Goal: Task Accomplishment & Management: Manage account settings

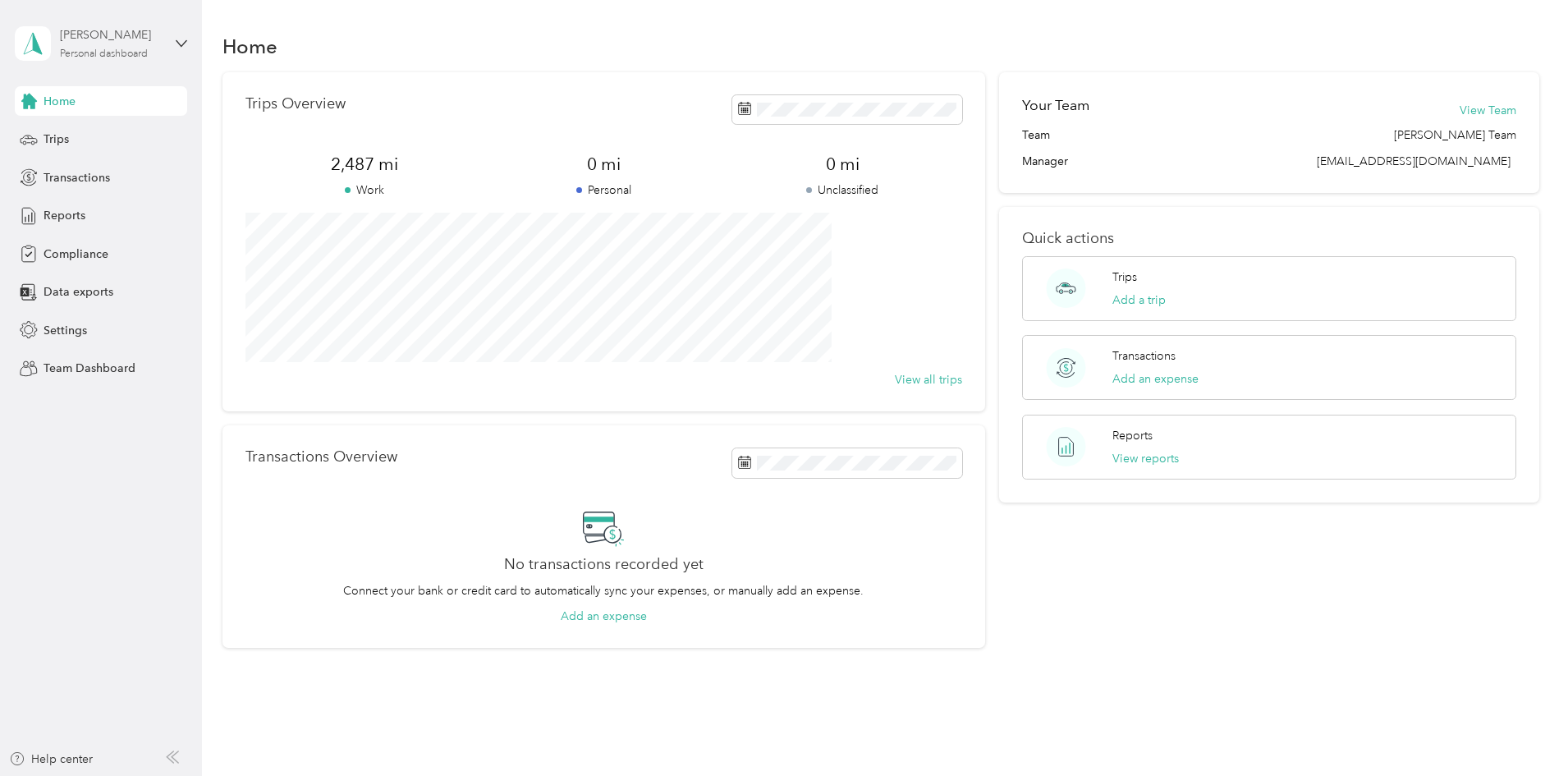
click at [122, 49] on div "Personal dashboard" at bounding box center [104, 54] width 87 height 9
click at [118, 138] on div "Team dashboard" at bounding box center [188, 135] width 323 height 28
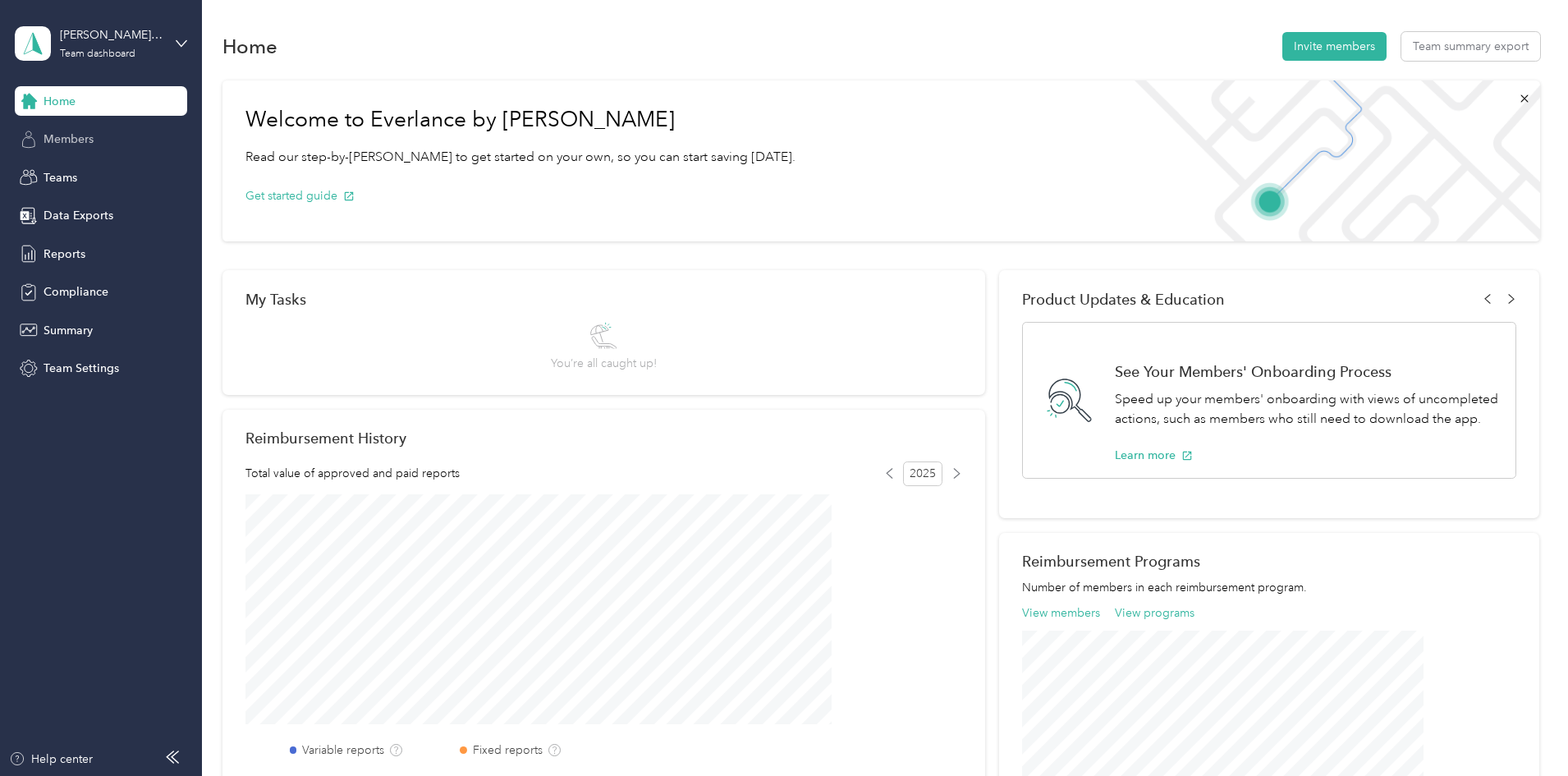
click at [91, 139] on span "Members" at bounding box center [68, 139] width 50 height 17
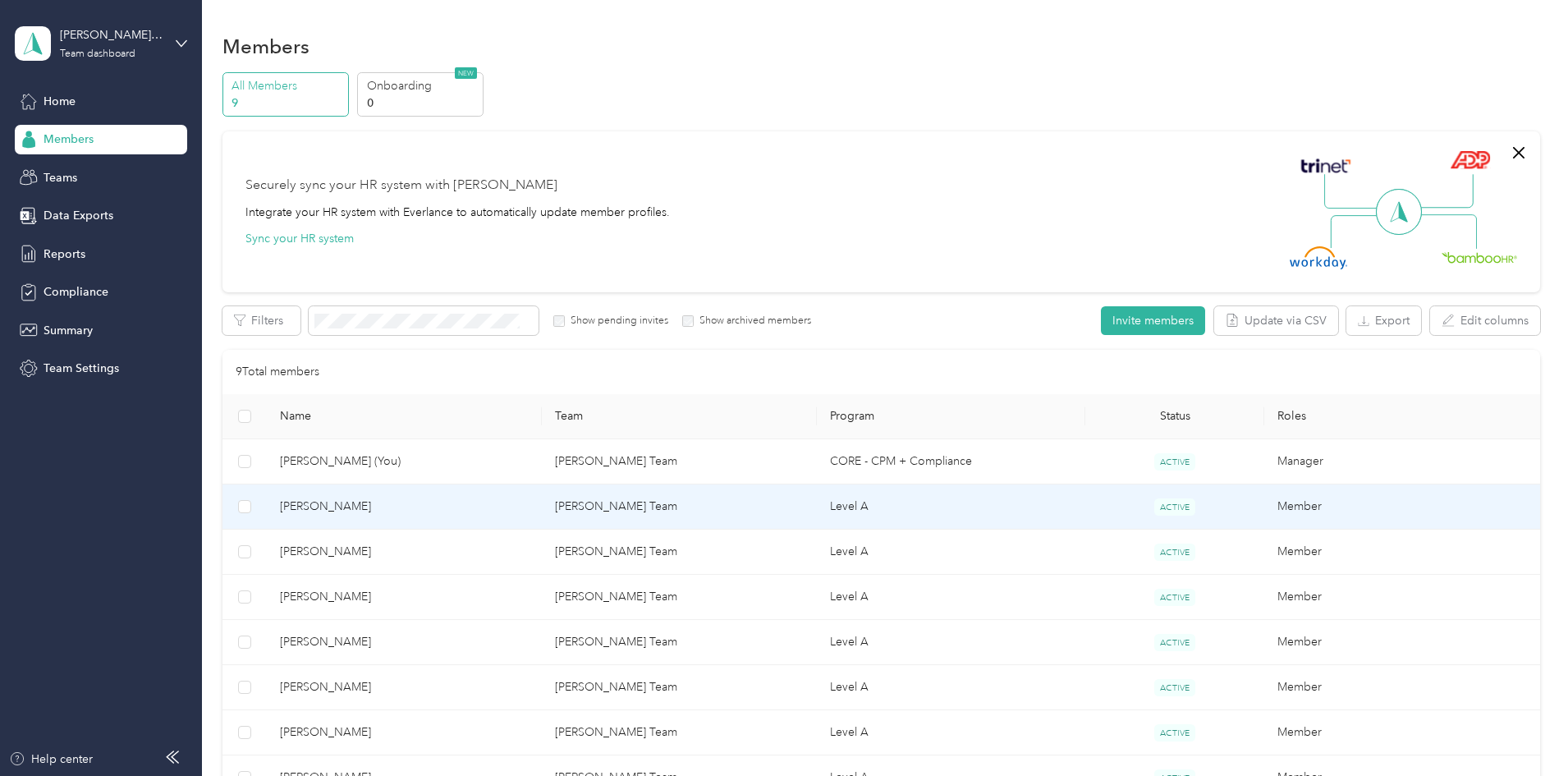
click at [461, 504] on span "[PERSON_NAME]" at bounding box center [405, 506] width 249 height 18
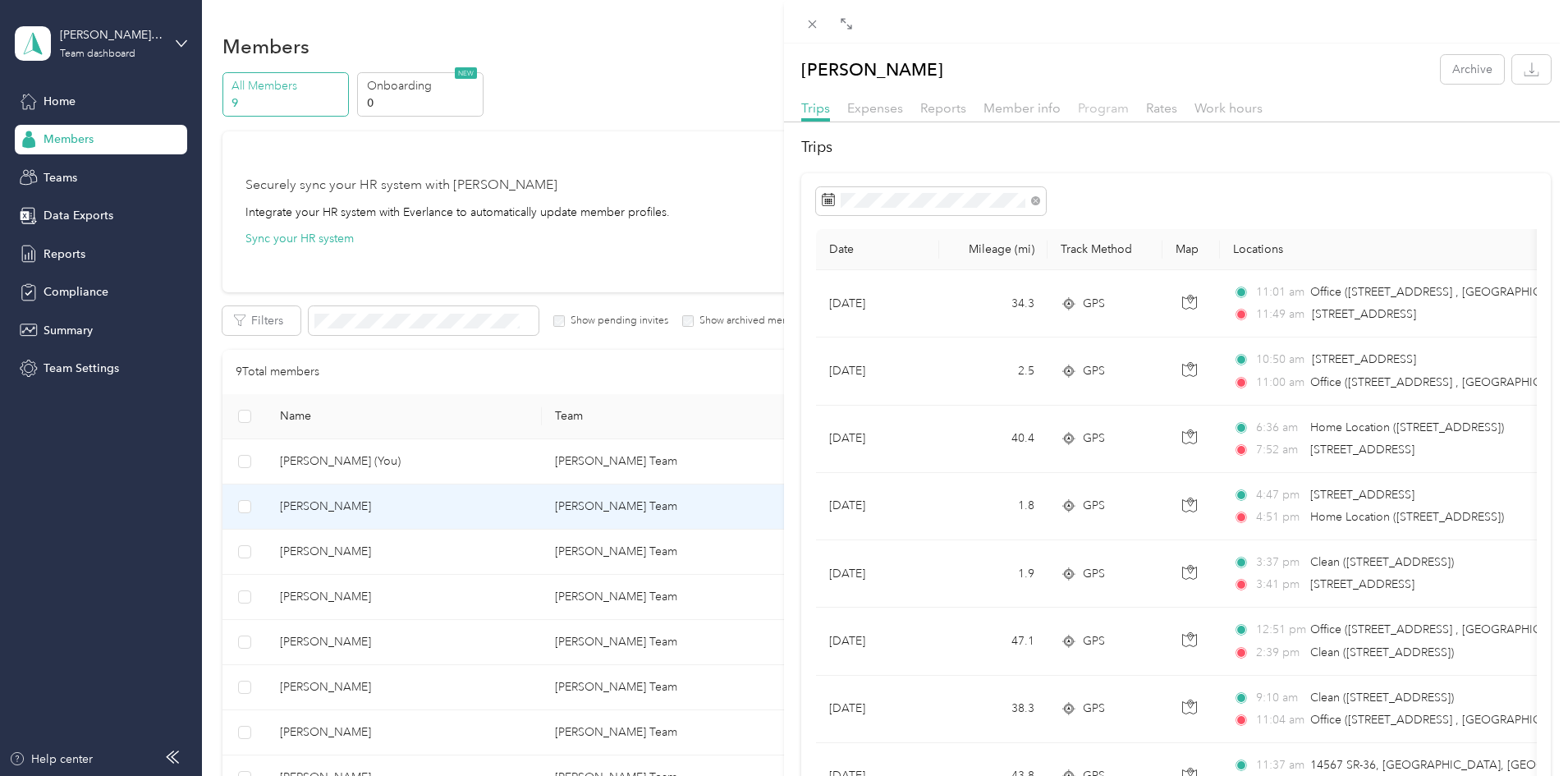
click at [1103, 105] on span "Program" at bounding box center [1104, 107] width 51 height 15
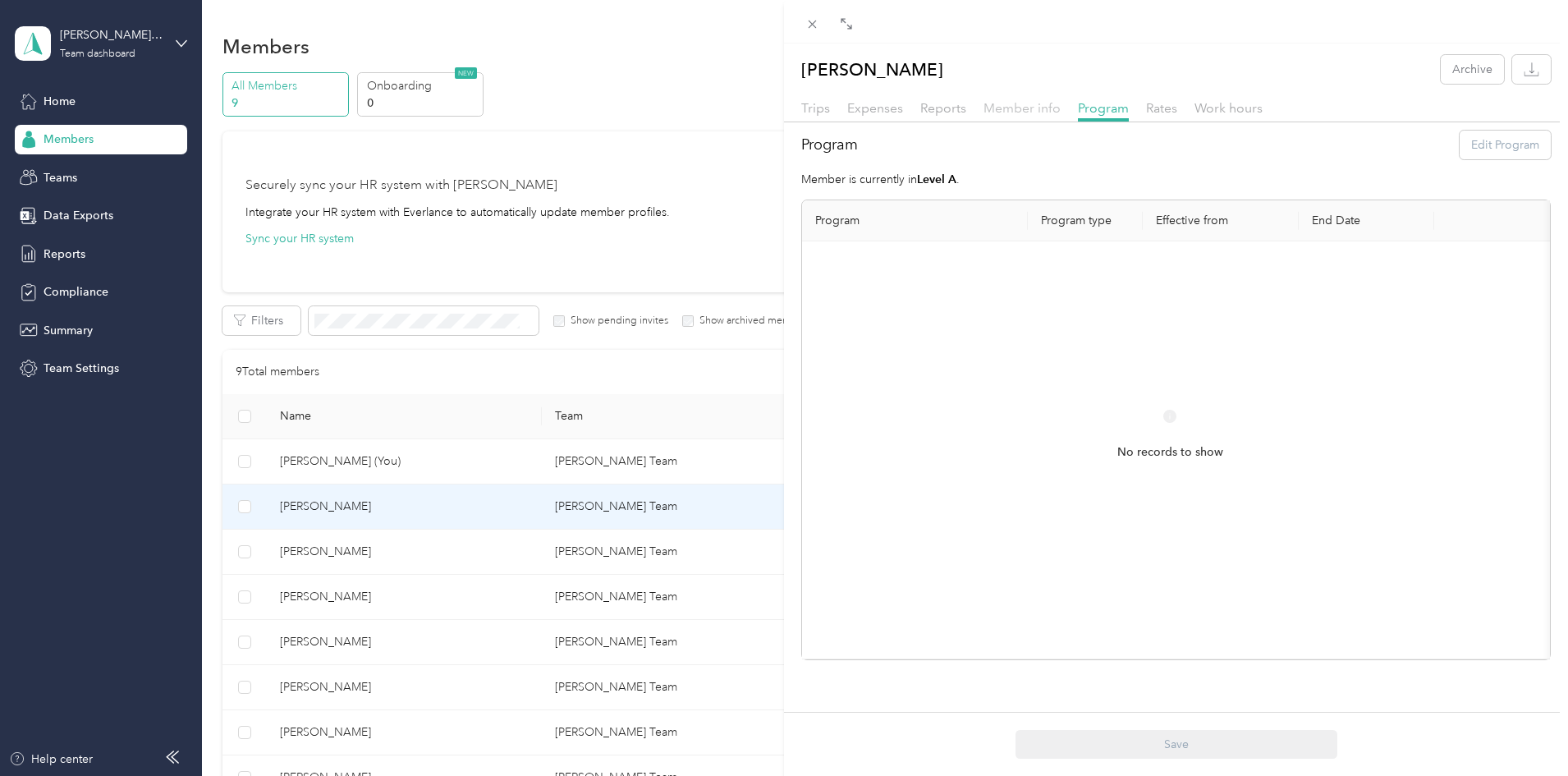
click at [1027, 103] on span "Member info" at bounding box center [1021, 107] width 77 height 15
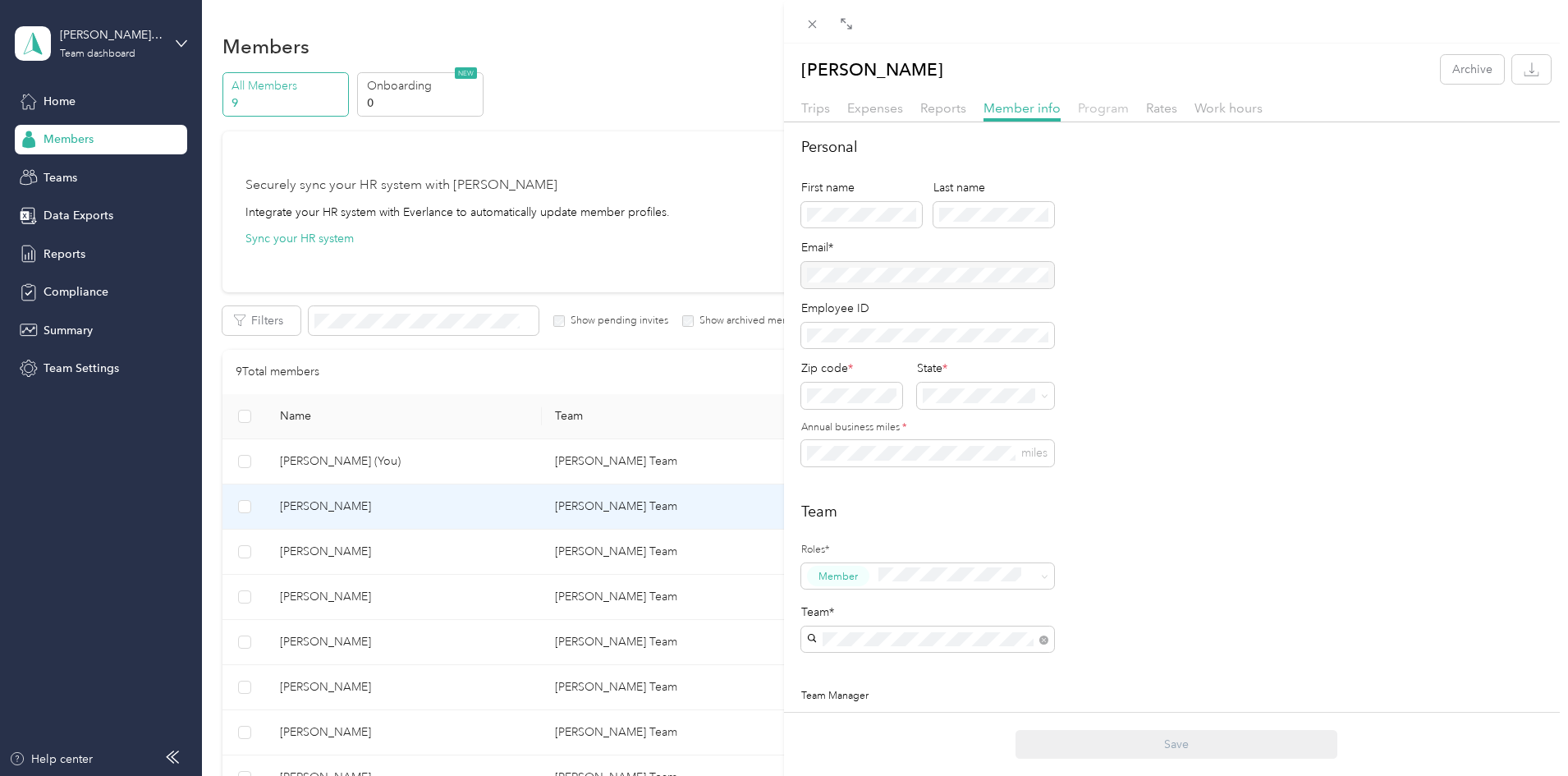
click at [1102, 105] on span "Program" at bounding box center [1104, 107] width 51 height 15
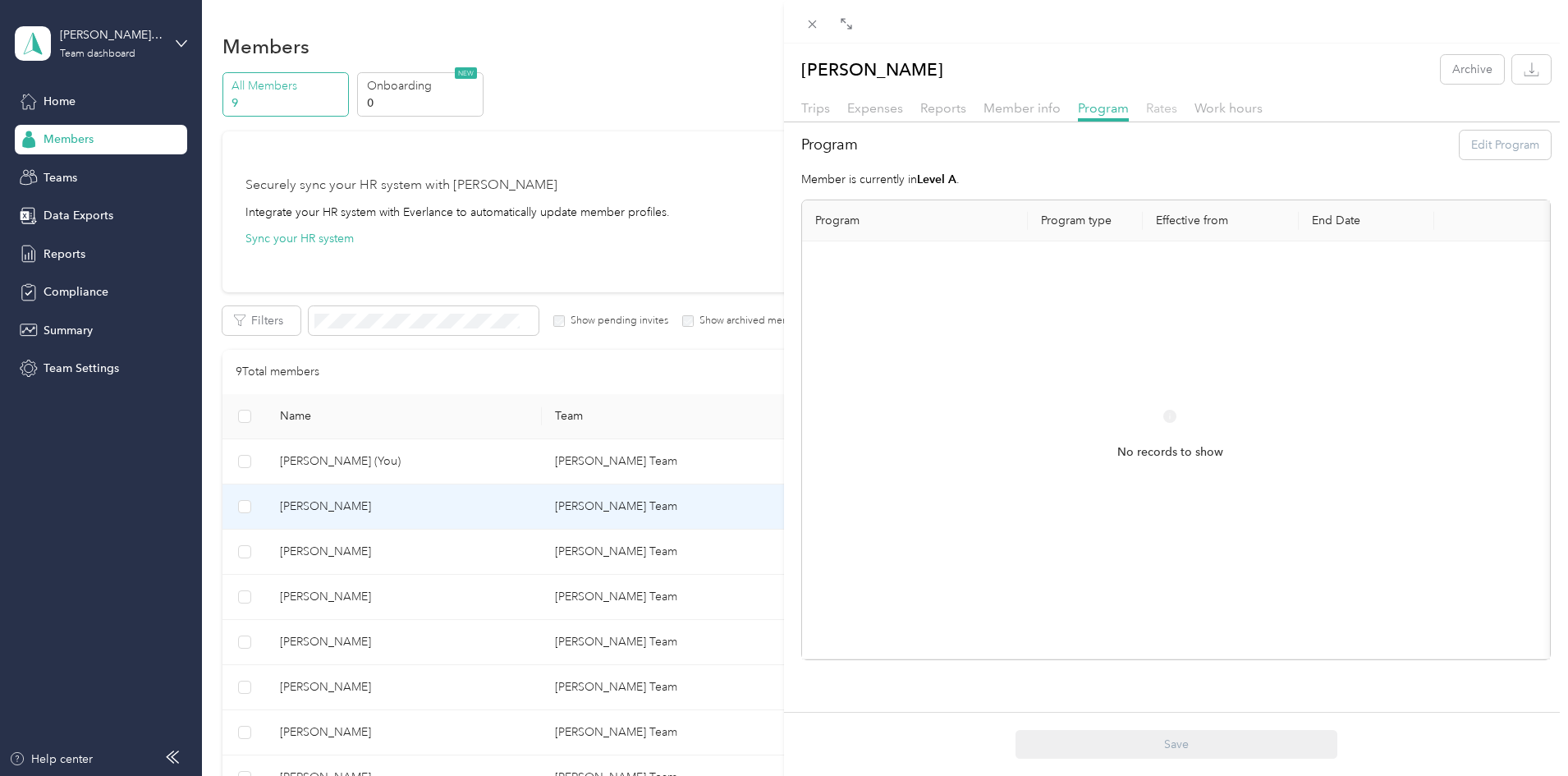
click at [1159, 108] on span "Rates" at bounding box center [1161, 107] width 31 height 15
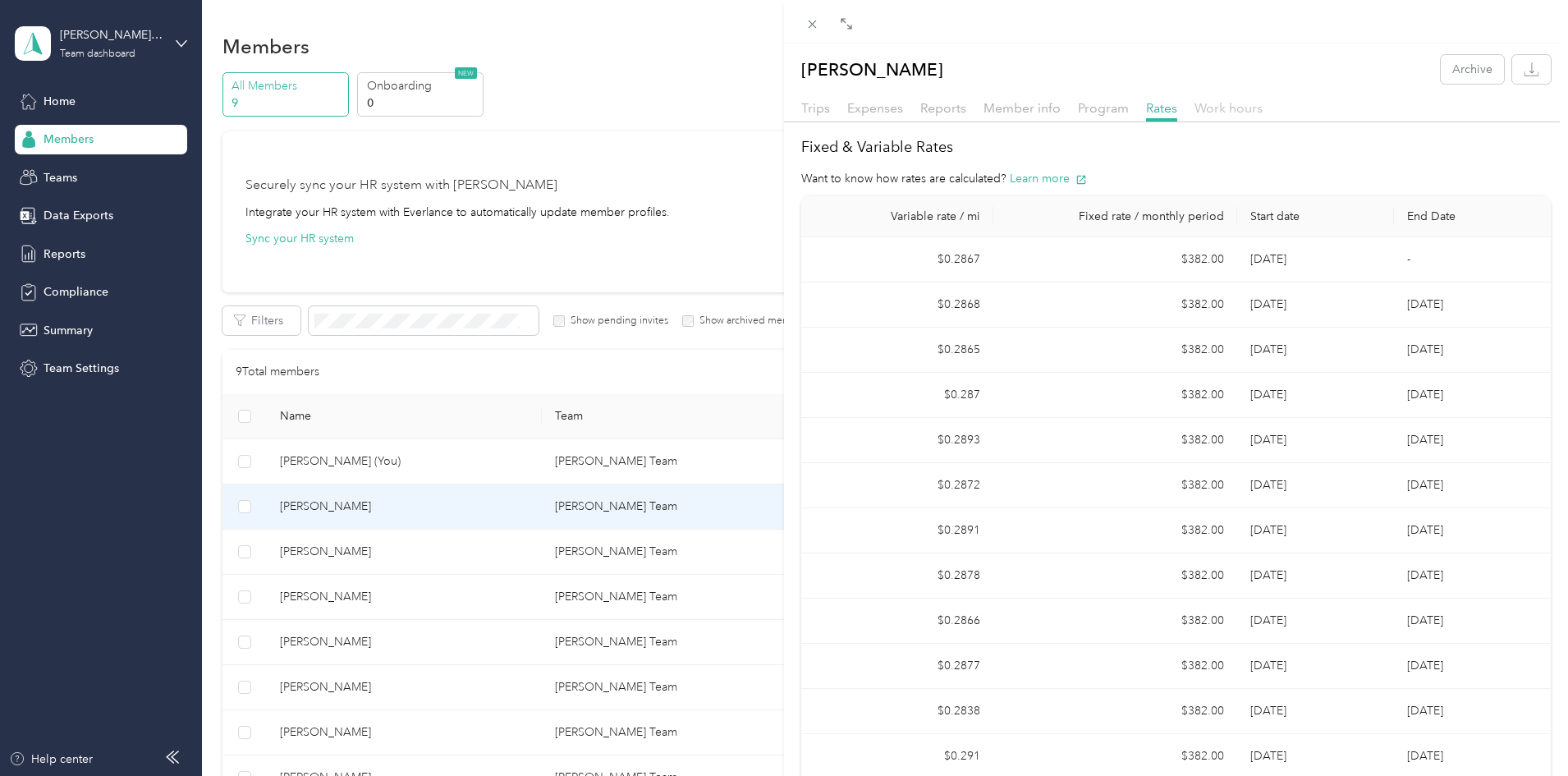
click at [1218, 111] on span "Work hours" at bounding box center [1228, 107] width 68 height 15
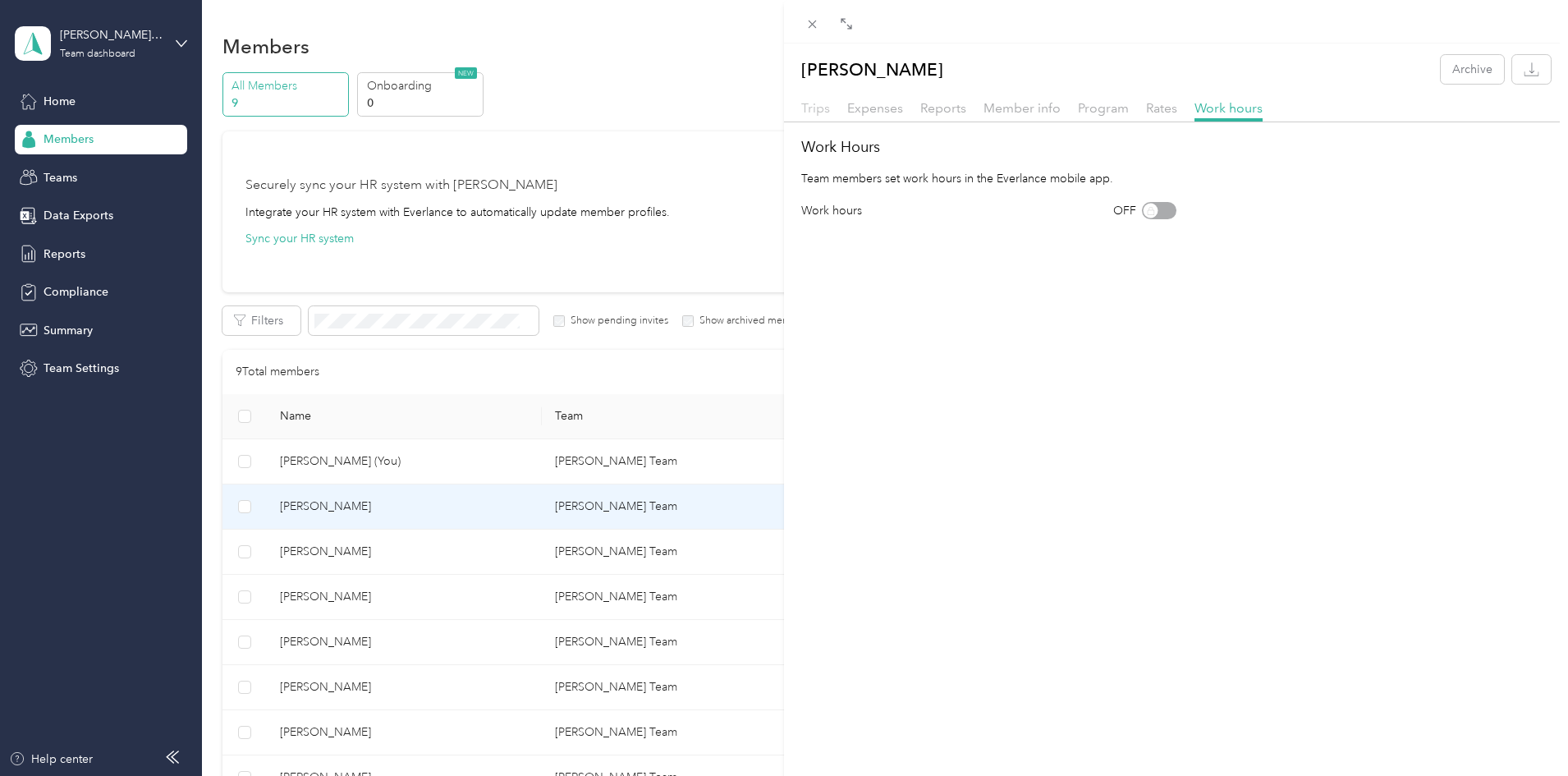
click at [823, 107] on span "Trips" at bounding box center [816, 107] width 28 height 15
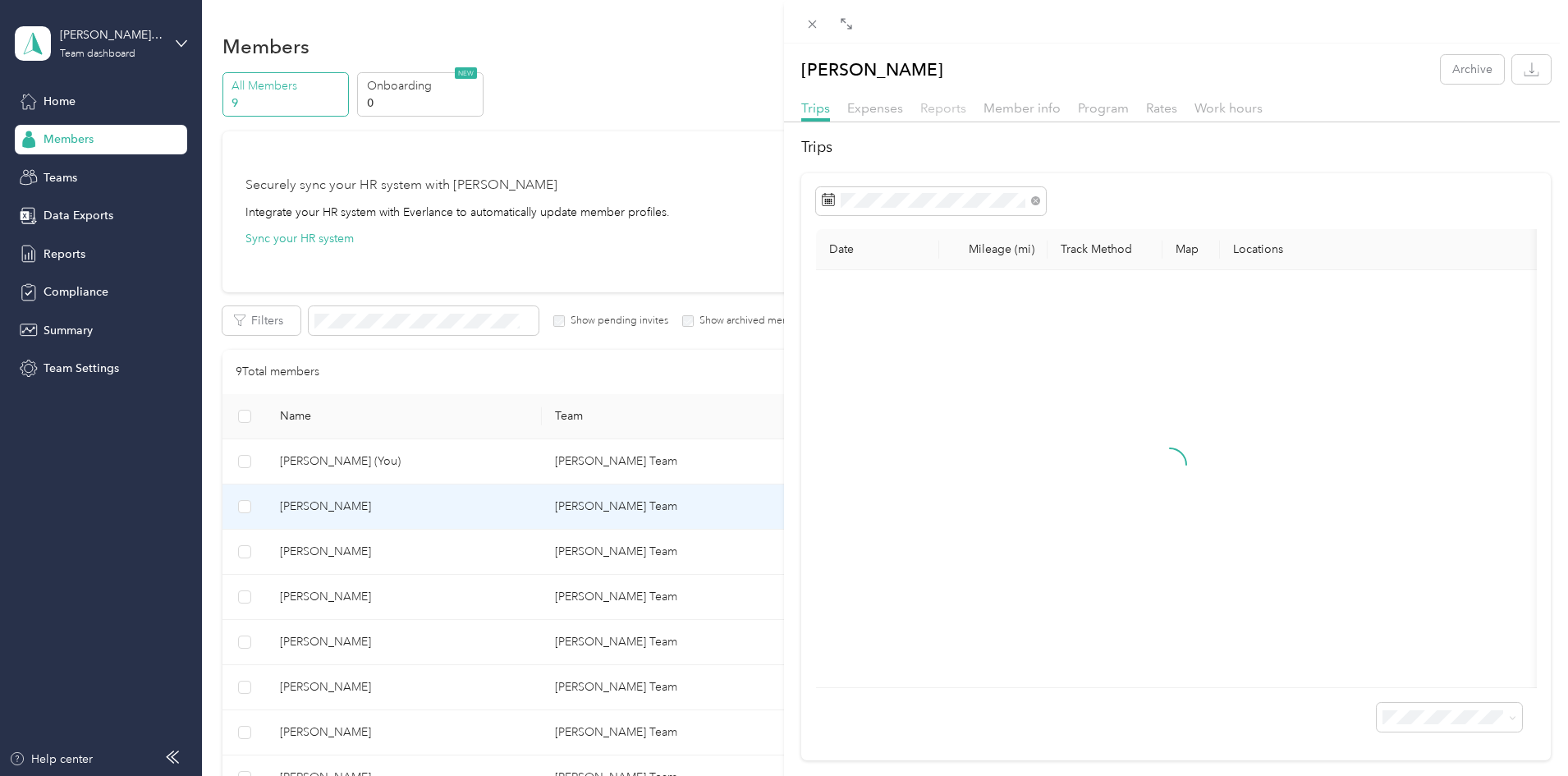
click at [936, 110] on span "Reports" at bounding box center [943, 107] width 46 height 15
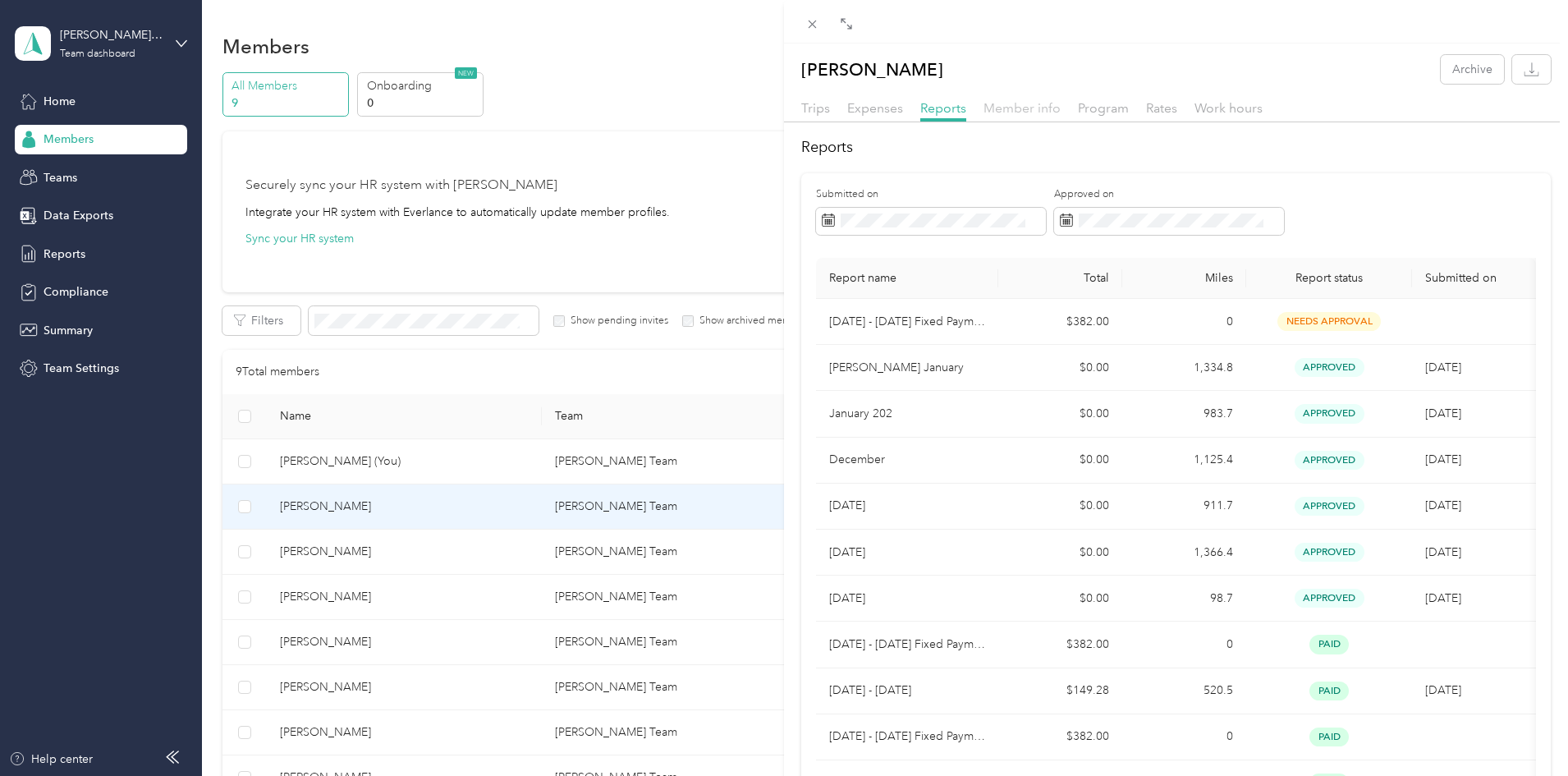
click at [1019, 103] on span "Member info" at bounding box center [1021, 107] width 77 height 15
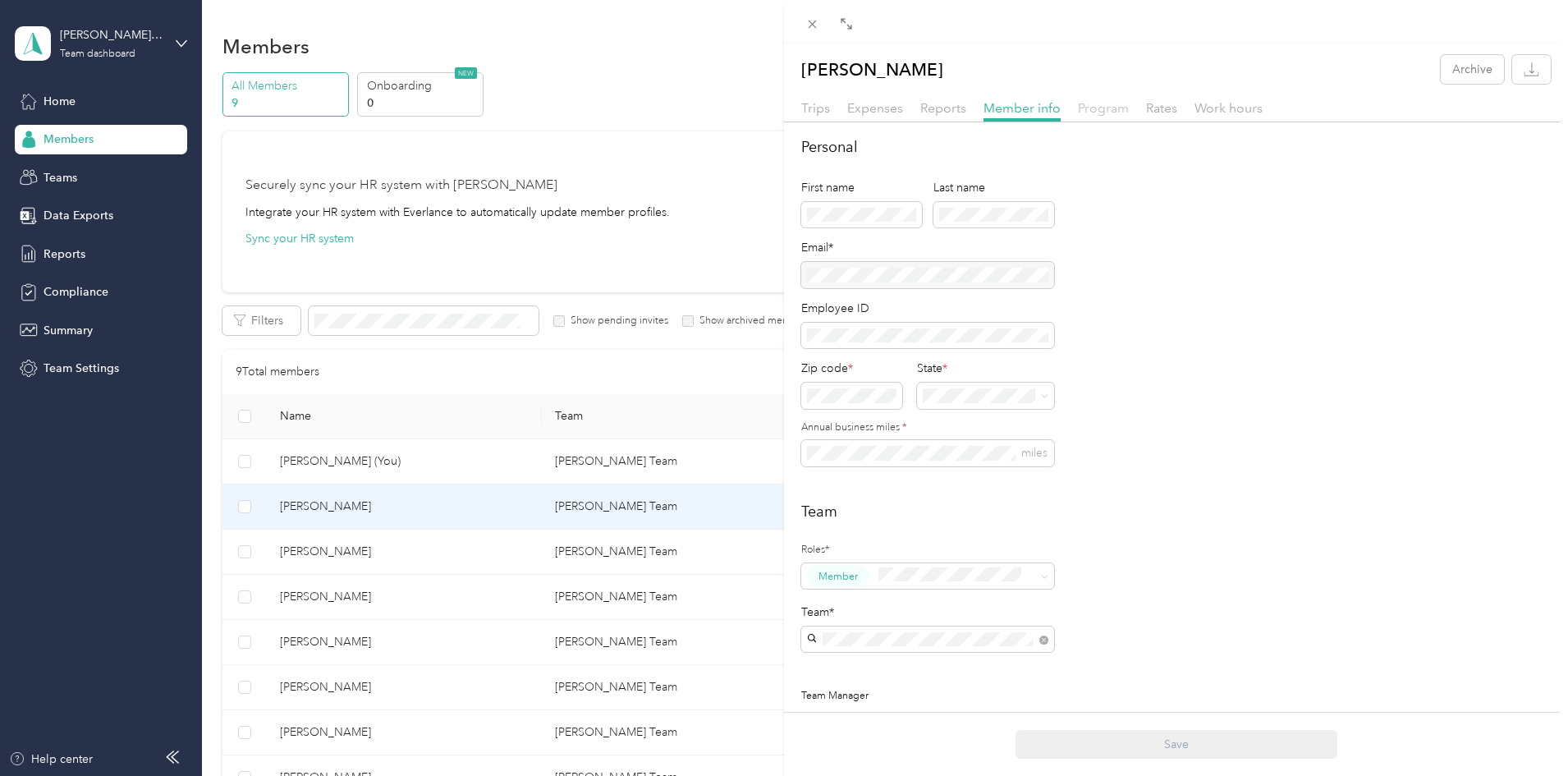
click at [1109, 112] on span "Program" at bounding box center [1104, 107] width 51 height 15
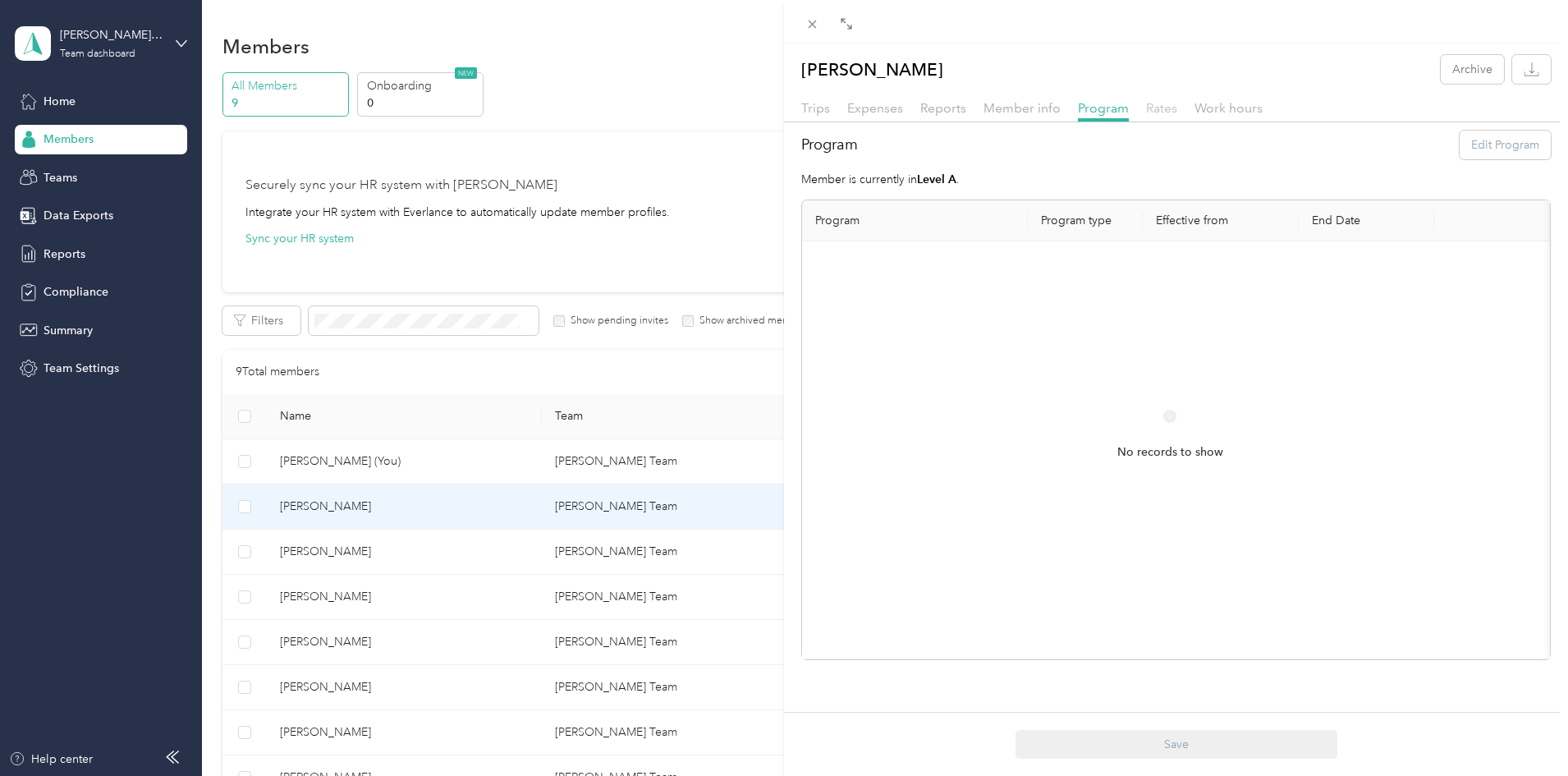
click at [1155, 106] on span "Rates" at bounding box center [1161, 107] width 31 height 15
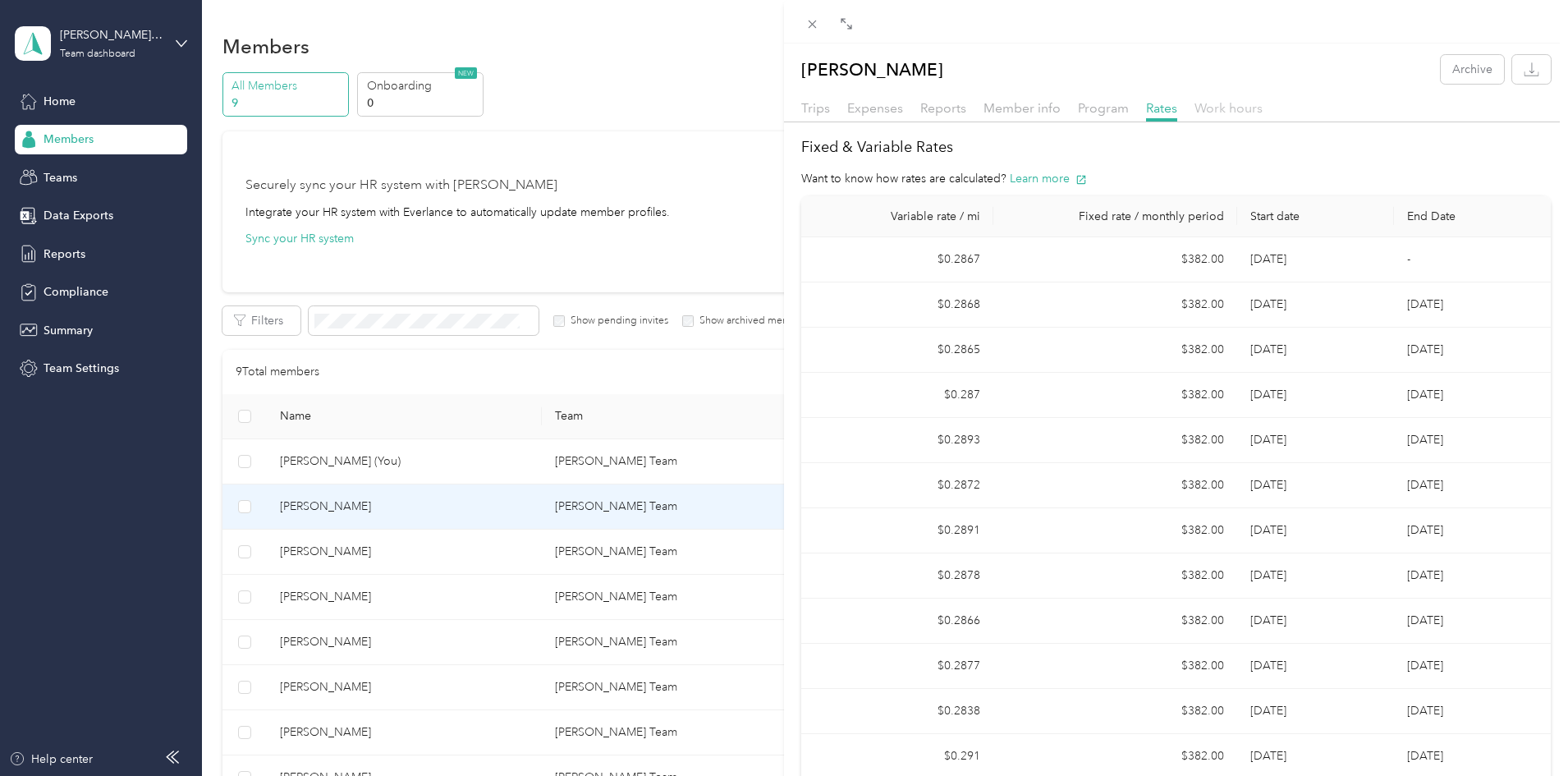
click at [1213, 108] on span "Work hours" at bounding box center [1228, 107] width 68 height 15
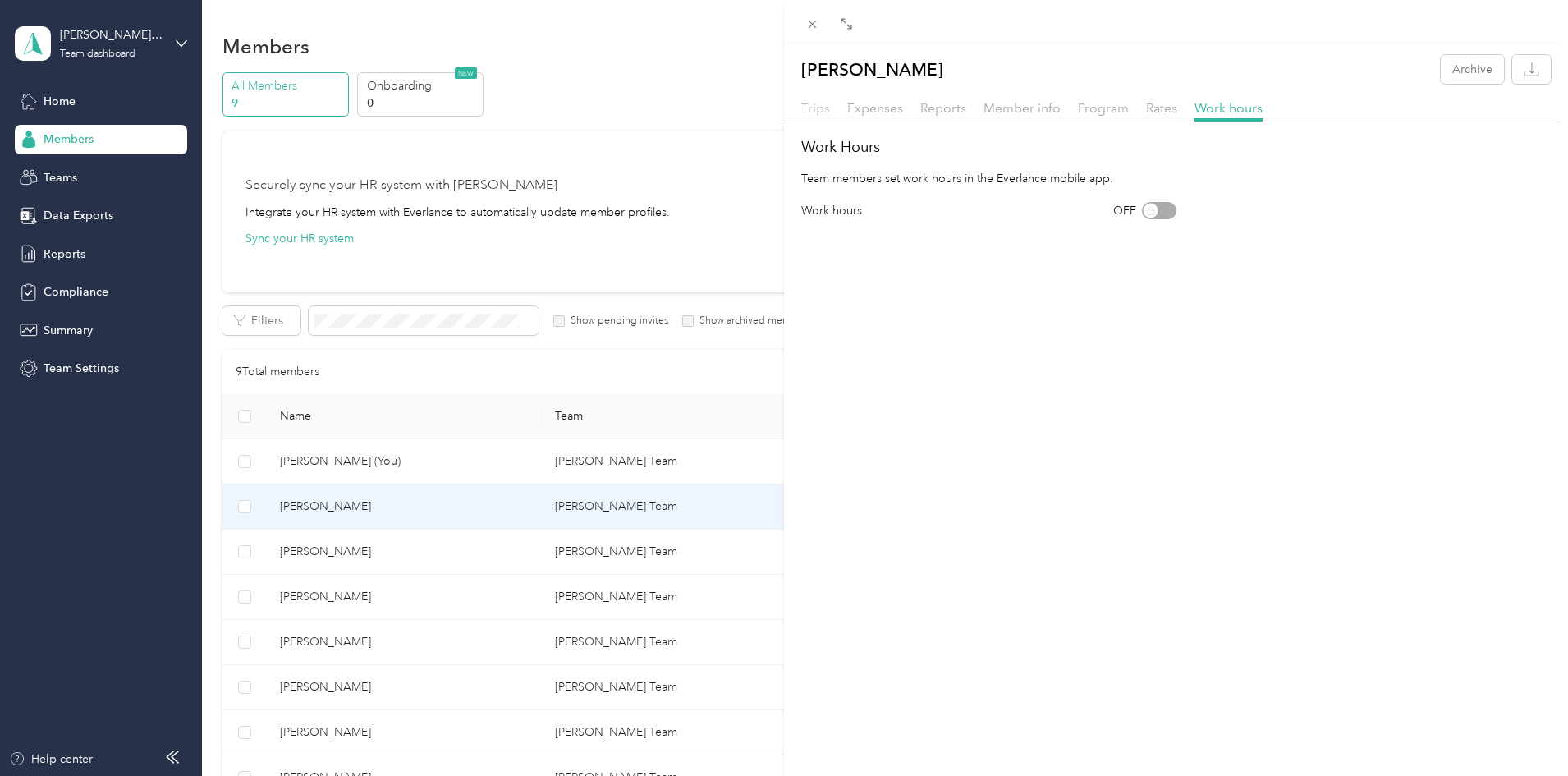
click at [824, 105] on span "Trips" at bounding box center [816, 107] width 28 height 15
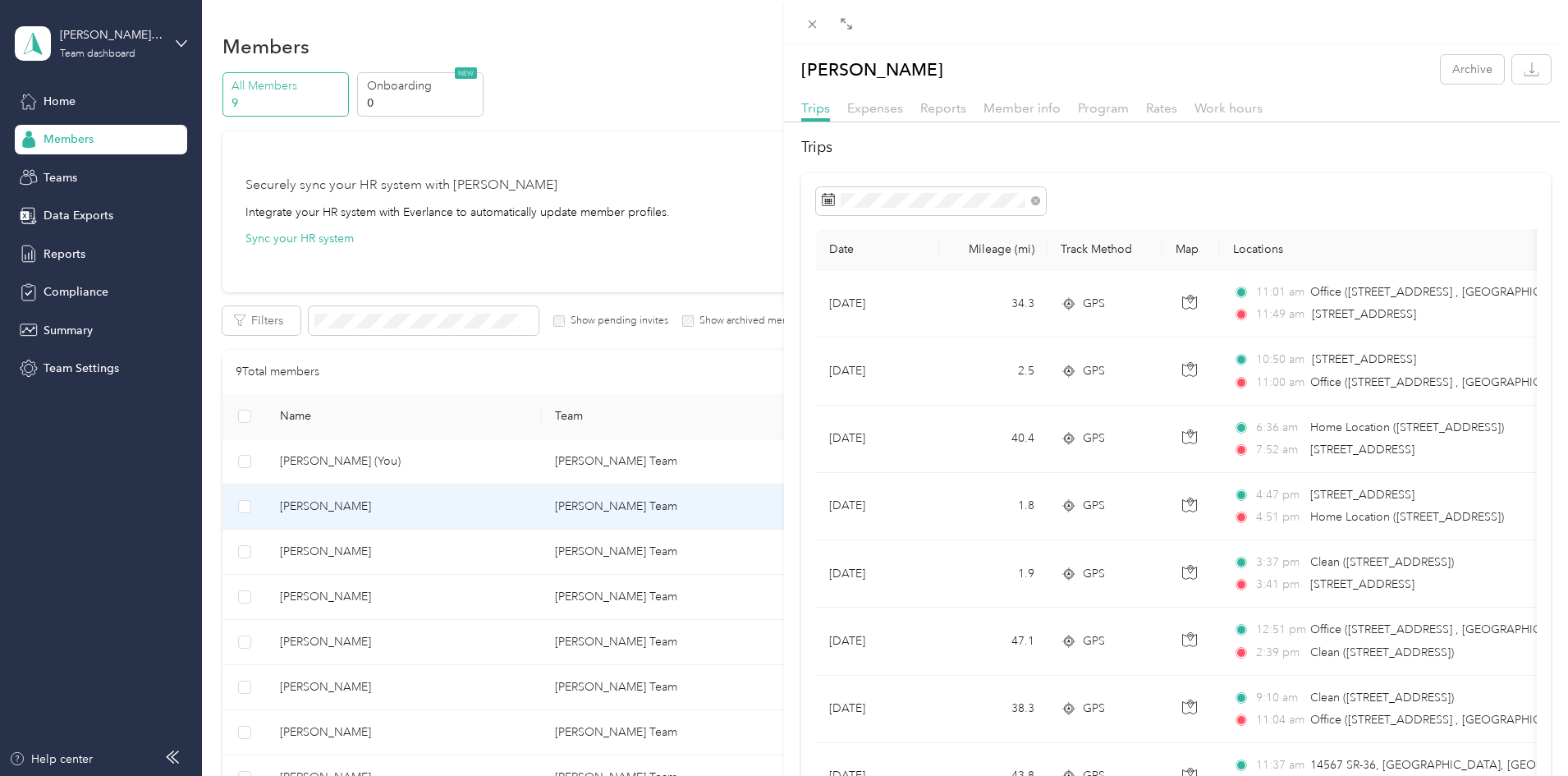
click at [79, 287] on div "[PERSON_NAME] Archive Trips Expenses Reports Member info Program Rates Work hou…" at bounding box center [784, 388] width 1568 height 776
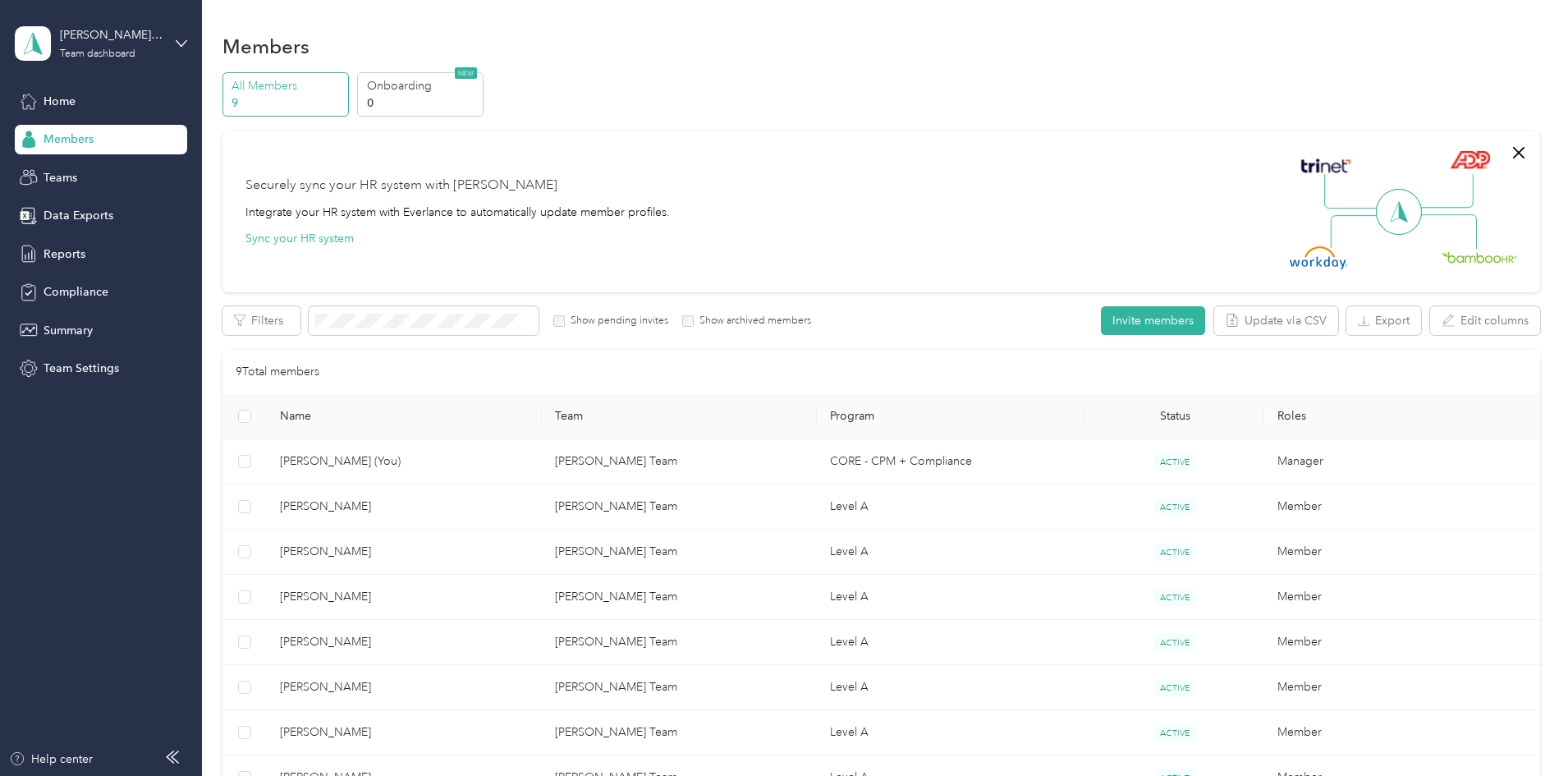
click at [85, 293] on div at bounding box center [784, 388] width 1568 height 776
click at [85, 293] on span "Compliance" at bounding box center [76, 292] width 65 height 17
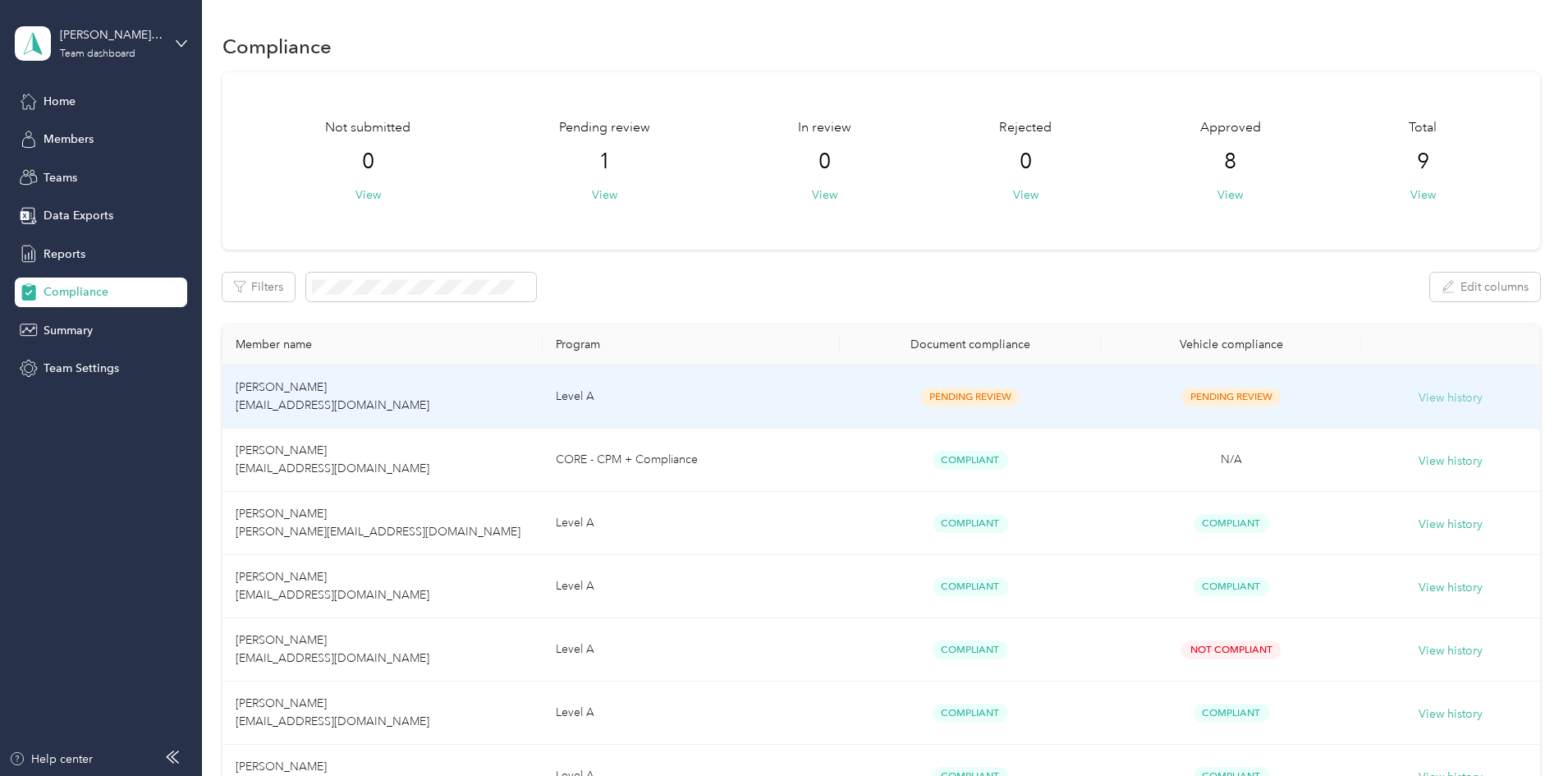
click at [1418, 398] on button "View history" at bounding box center [1449, 398] width 64 height 18
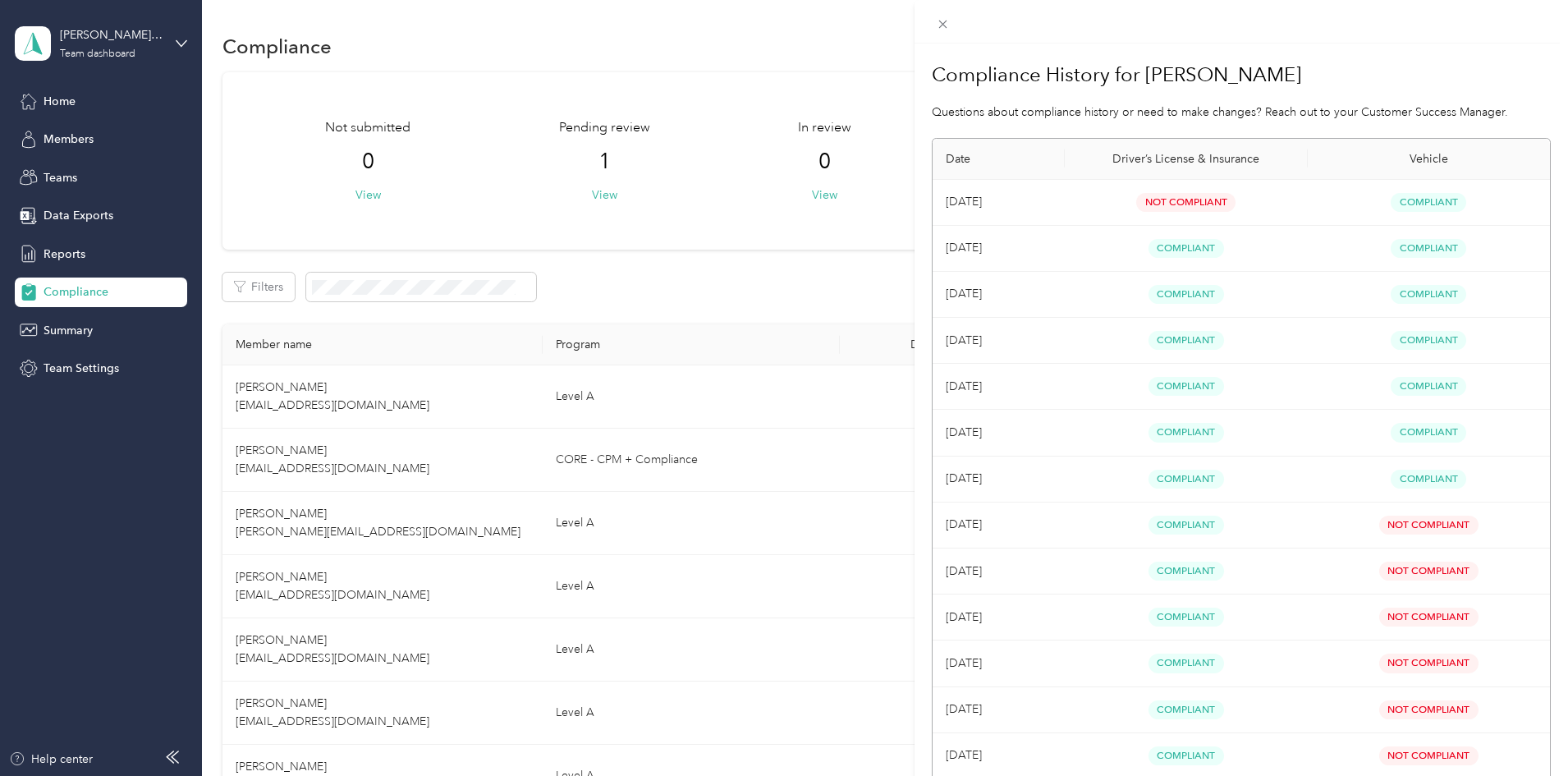
click at [653, 192] on div "Compliance History for [PERSON_NAME] Questions about compliance history or need…" at bounding box center [784, 388] width 1568 height 776
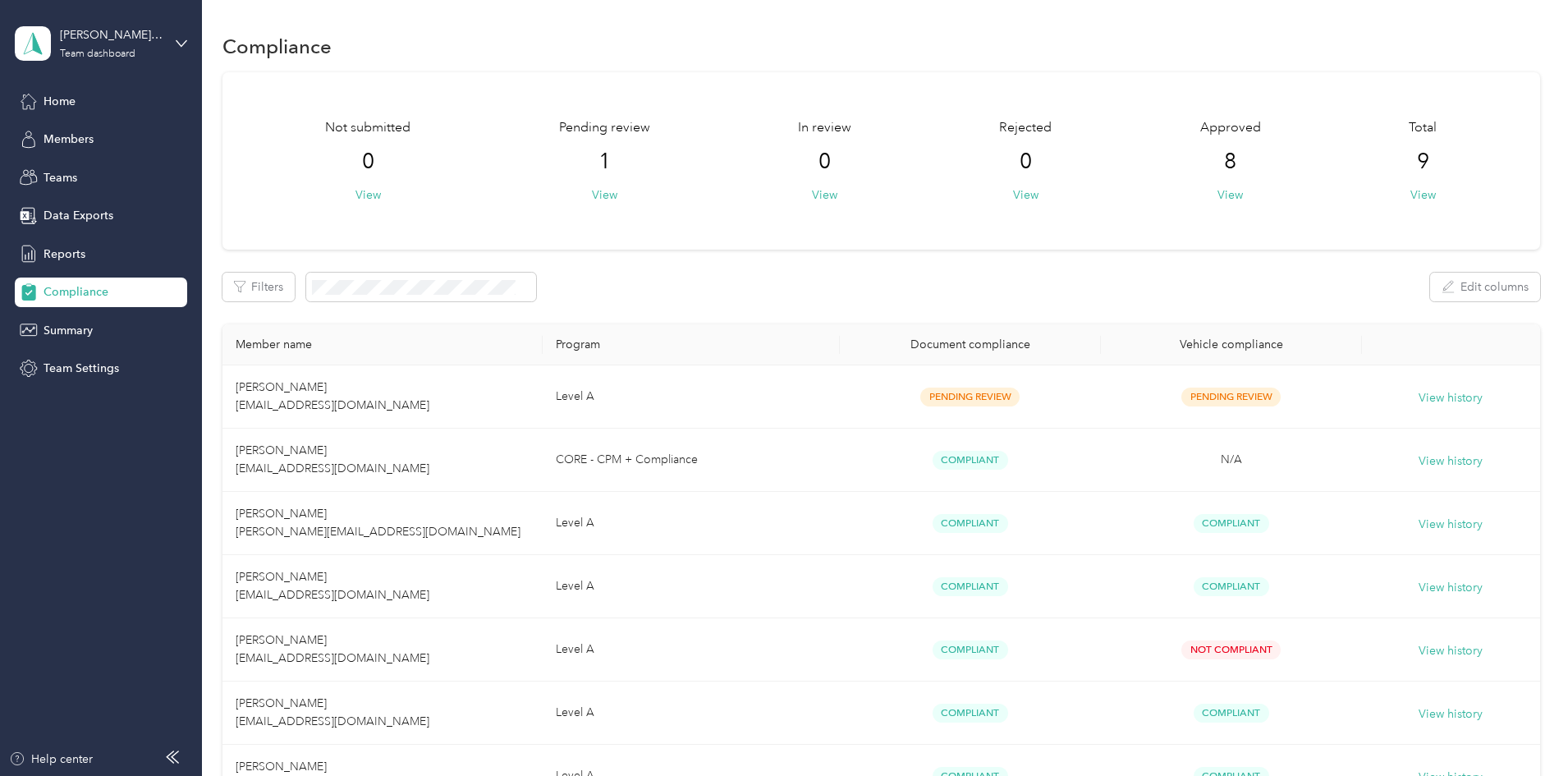
click at [617, 192] on button "View" at bounding box center [604, 195] width 26 height 17
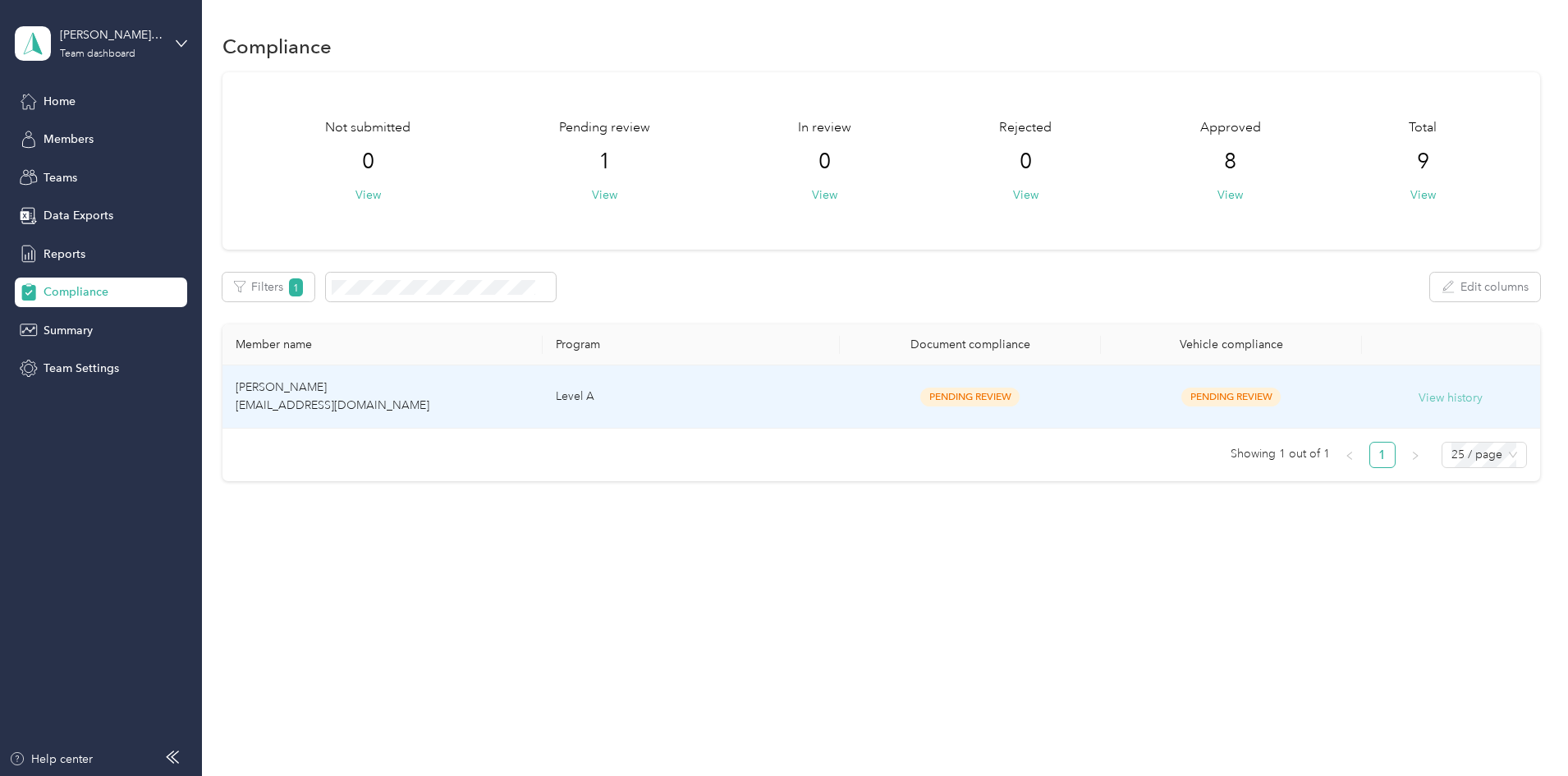
click at [1418, 391] on button "View history" at bounding box center [1449, 398] width 64 height 18
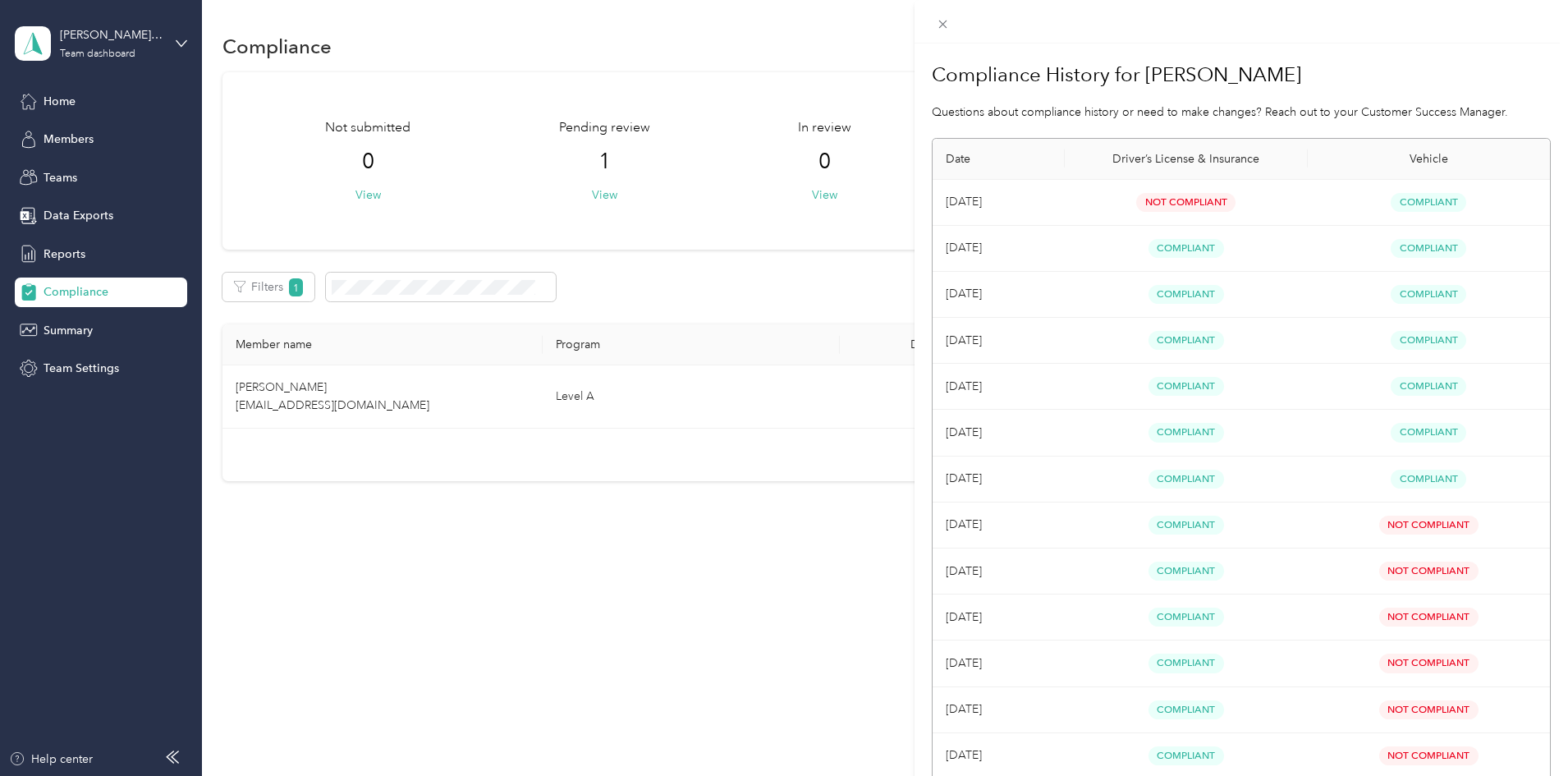
click at [74, 326] on div "Compliance History for [PERSON_NAME] Questions about compliance history or need…" at bounding box center [784, 388] width 1568 height 776
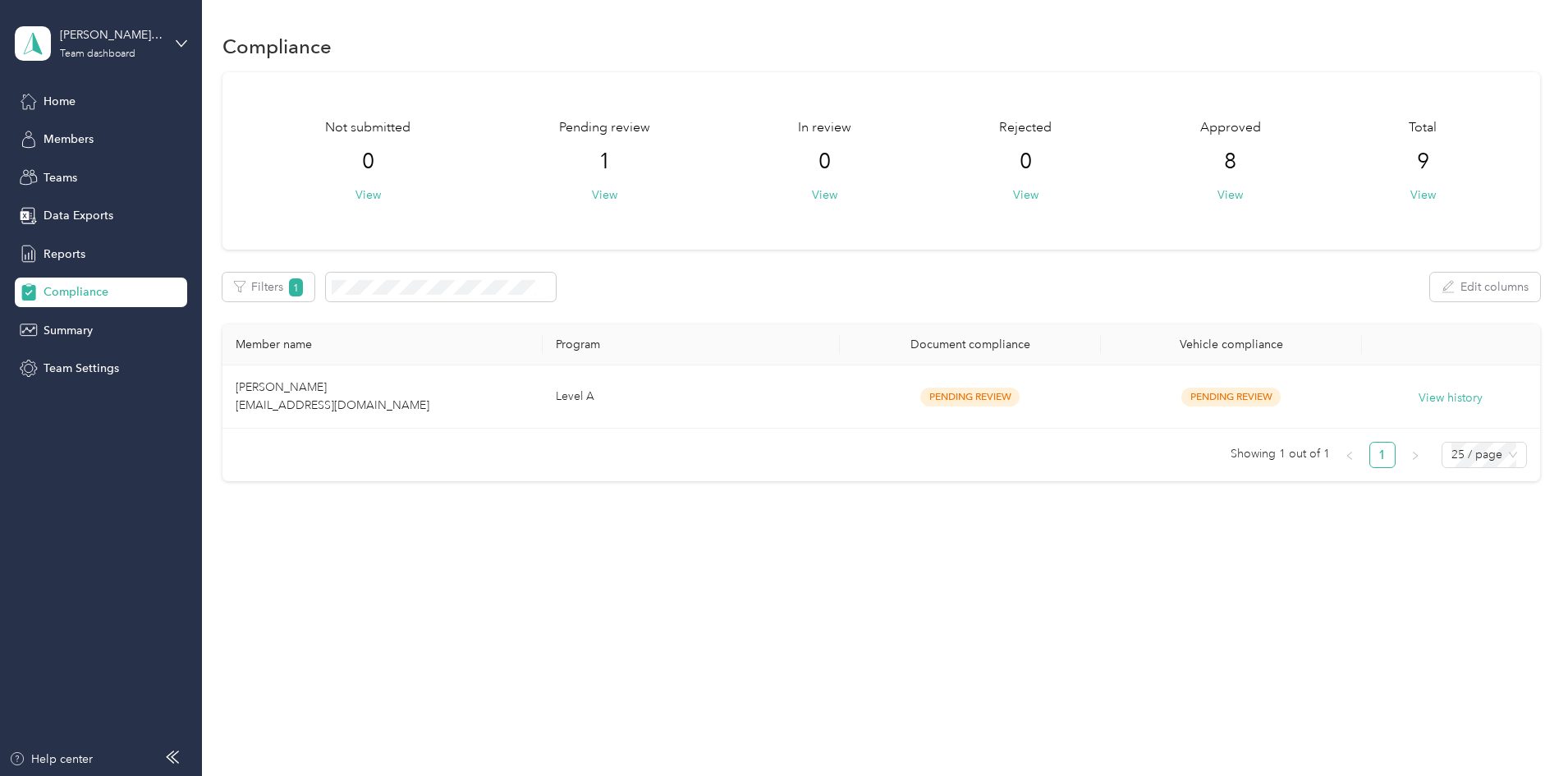
click at [74, 326] on span "Summary" at bounding box center [68, 331] width 49 height 17
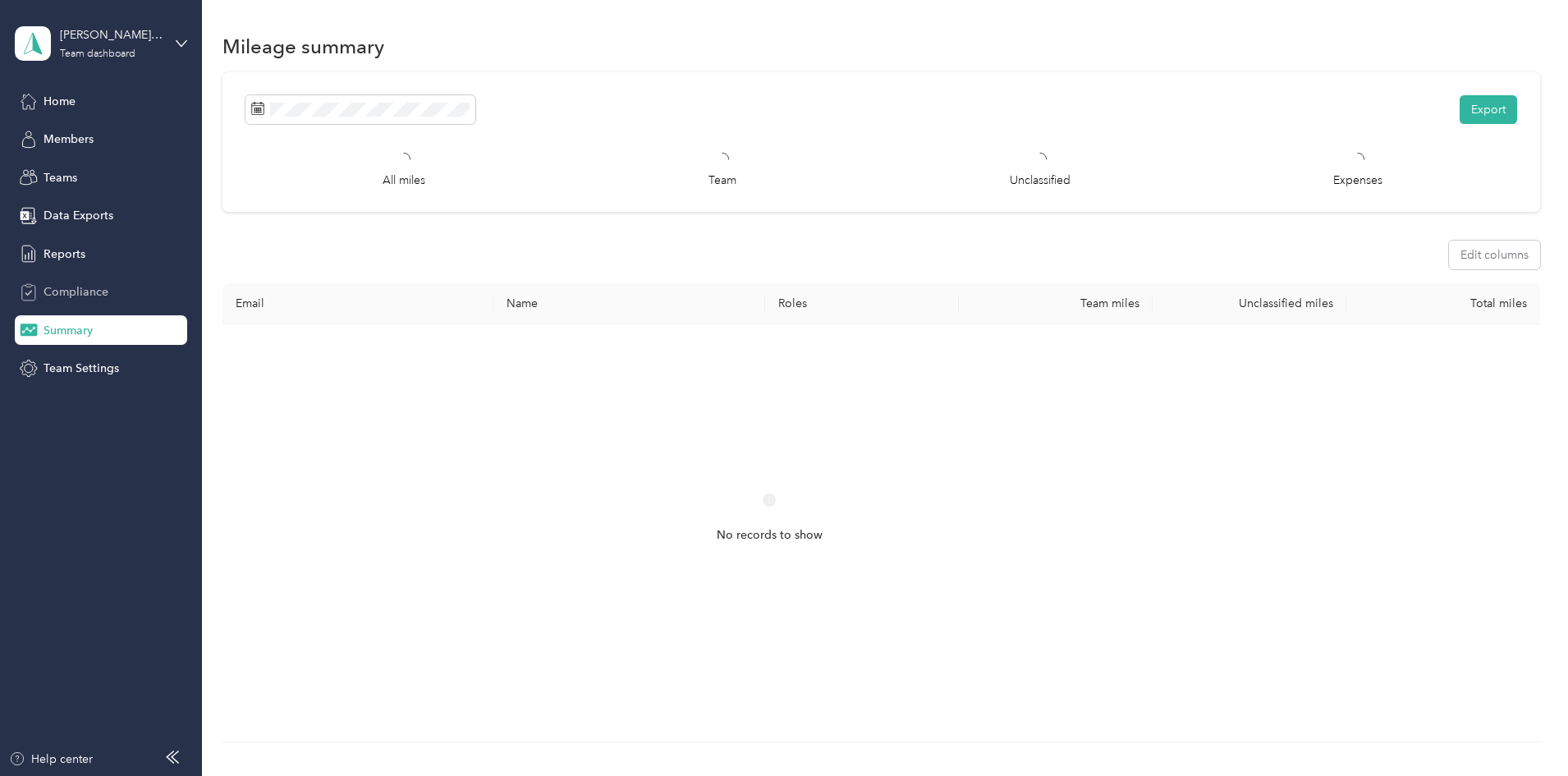
click at [87, 293] on span "Compliance" at bounding box center [76, 292] width 65 height 17
